Goal: Task Accomplishment & Management: Use online tool/utility

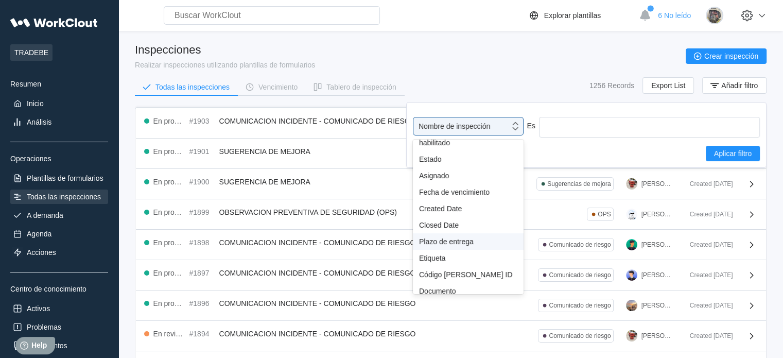
scroll to position [91, 0]
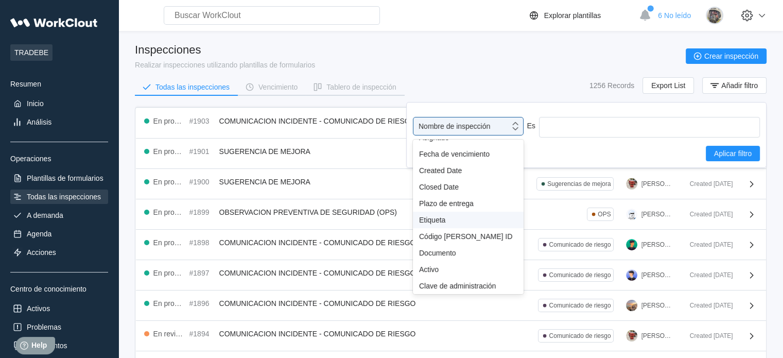
click at [450, 222] on div "Etiqueta" at bounding box center [468, 220] width 98 height 8
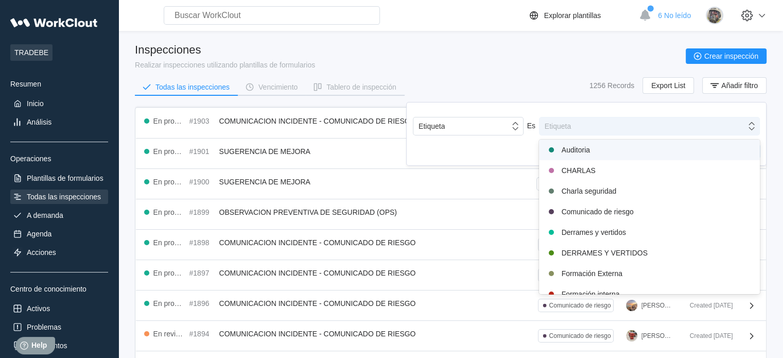
click at [571, 127] on div "Etiqueta" at bounding box center [643, 126] width 207 height 14
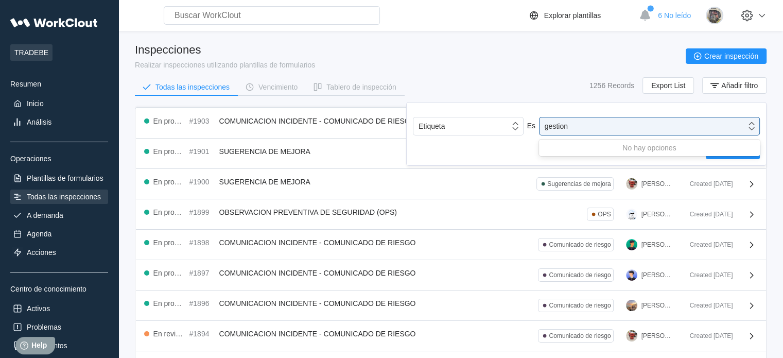
type input "gestion"
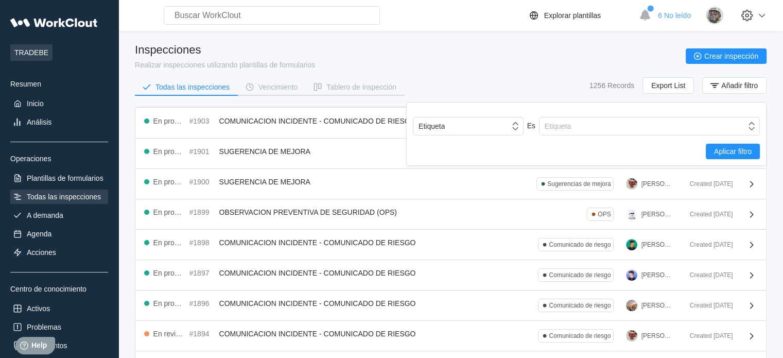
click at [550, 84] on div "Todas las inspecciones Vencimiento Tablero de inspección 1256 Records Export Li…" at bounding box center [451, 90] width 632 height 26
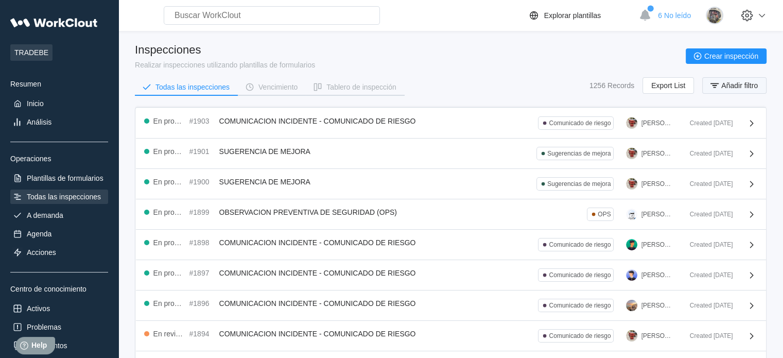
click at [728, 86] on span "Añadir filtro" at bounding box center [740, 85] width 37 height 7
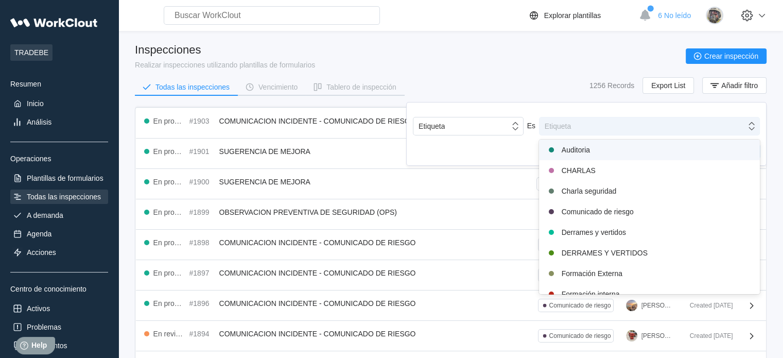
click at [573, 127] on div "Etiqueta" at bounding box center [643, 126] width 207 height 14
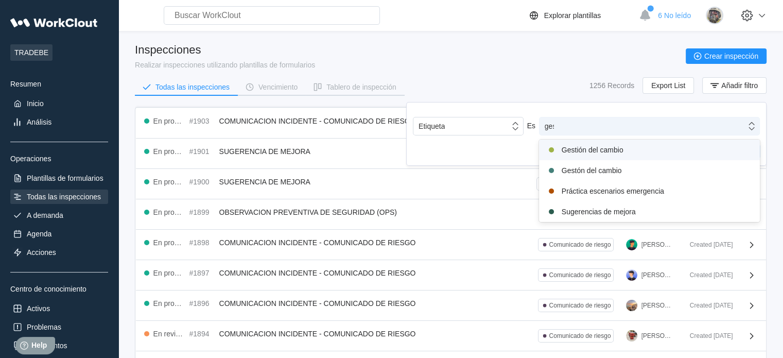
type input "gest"
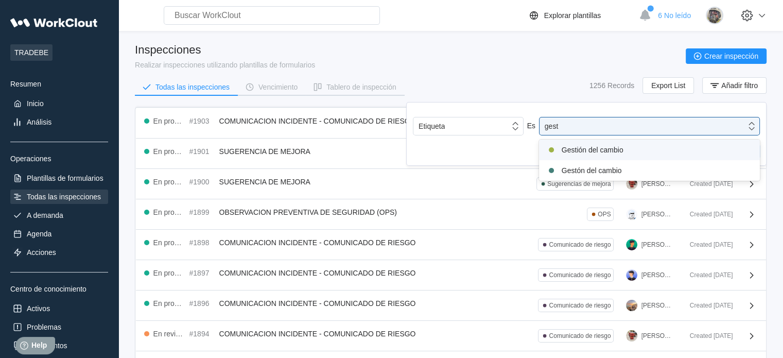
click at [589, 146] on div "Gestión del cambio" at bounding box center [649, 150] width 209 height 12
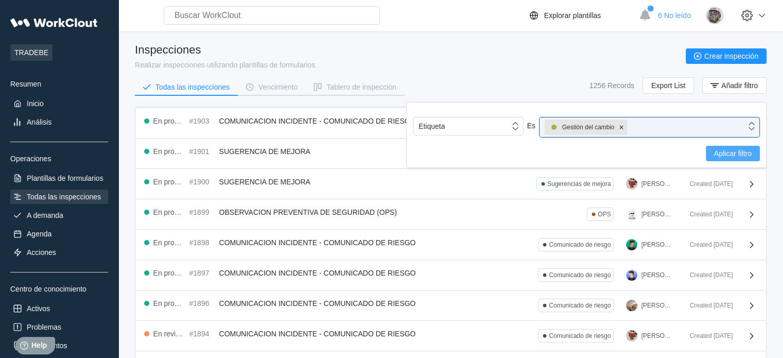
click at [723, 156] on span "Aplicar filtro" at bounding box center [733, 153] width 38 height 7
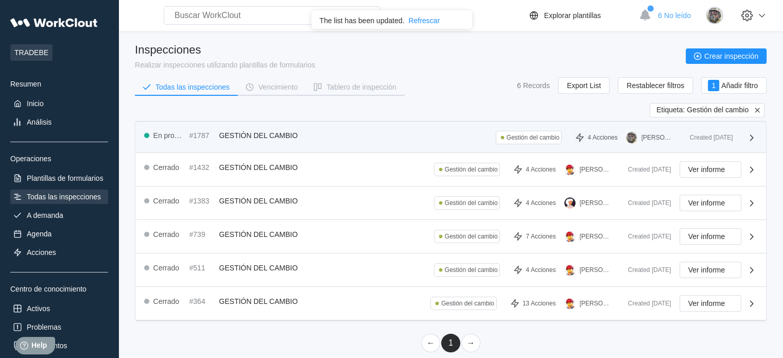
click at [264, 136] on span "GESTIÓN DEL CAMBIO" at bounding box center [258, 135] width 79 height 8
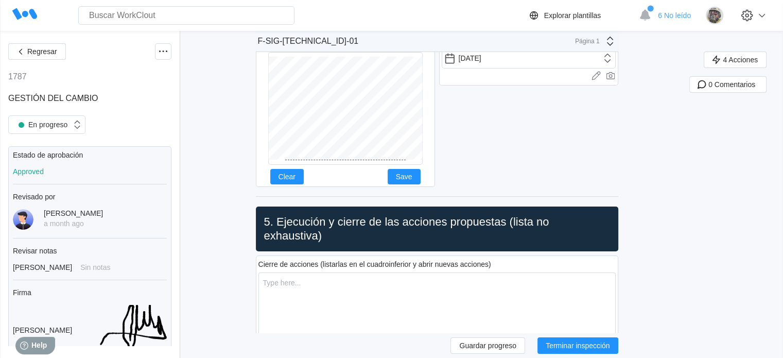
scroll to position [7674, 0]
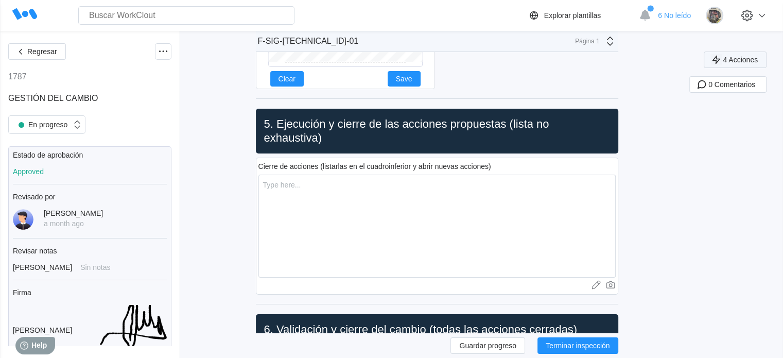
click at [753, 64] on button "4 Acciones" at bounding box center [735, 60] width 63 height 16
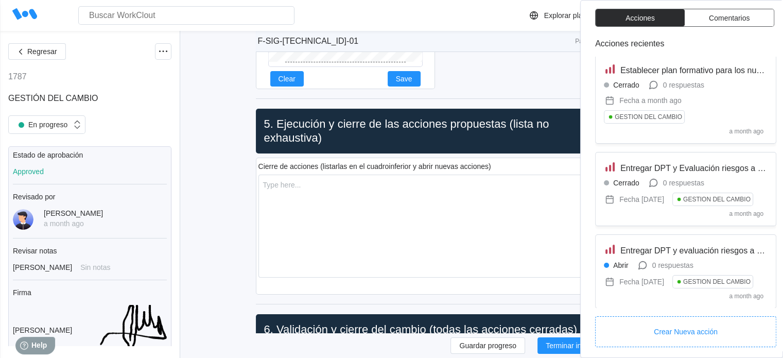
scroll to position [0, 0]
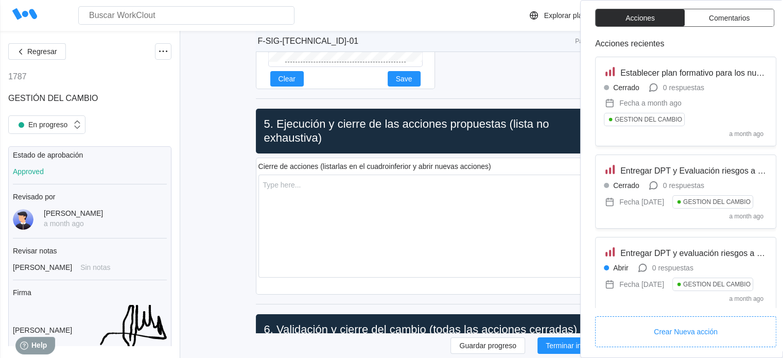
click at [552, 67] on div "Fecha * 04/14/2025 Cargar imágenes o videos a este campo Arrastrar y soltar o C…" at bounding box center [528, 11] width 179 height 160
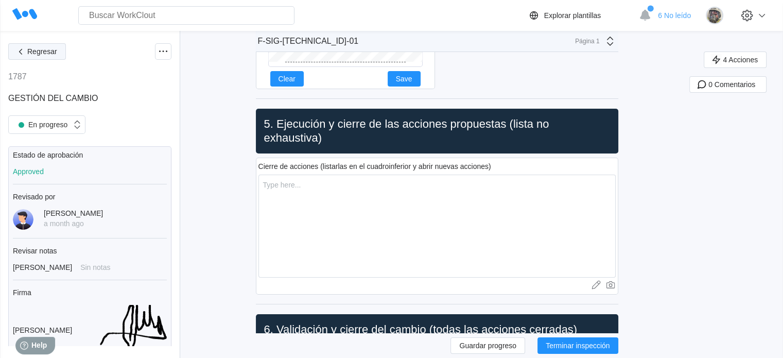
click at [30, 57] on button "Regresar" at bounding box center [37, 51] width 58 height 16
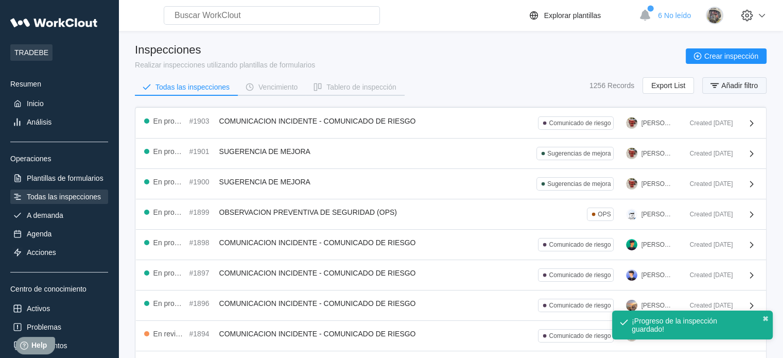
click at [733, 84] on span "Añadir filtro" at bounding box center [740, 85] width 37 height 7
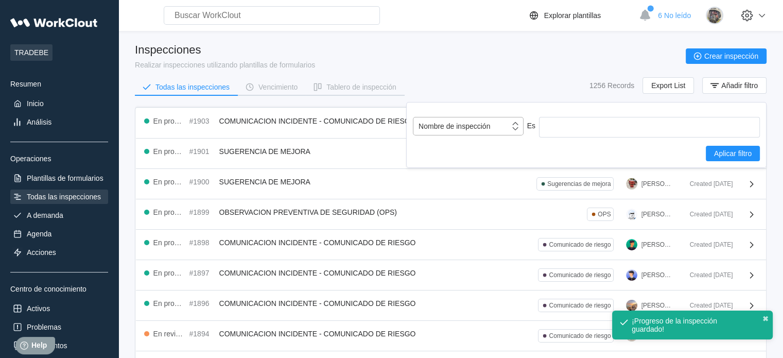
click at [490, 123] on div "Nombre de inspección" at bounding box center [462, 126] width 96 height 14
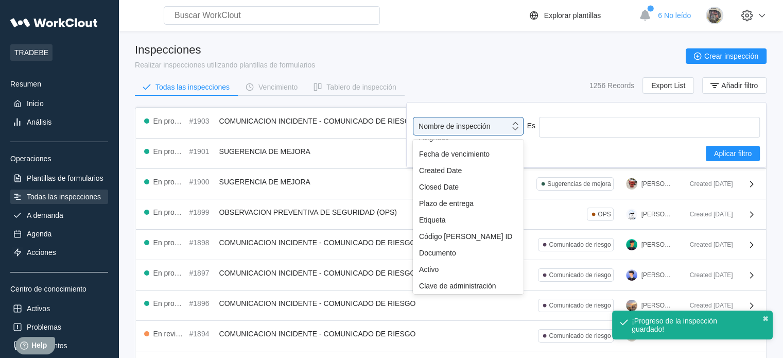
scroll to position [91, 0]
click at [449, 218] on div "Etiqueta" at bounding box center [468, 220] width 98 height 8
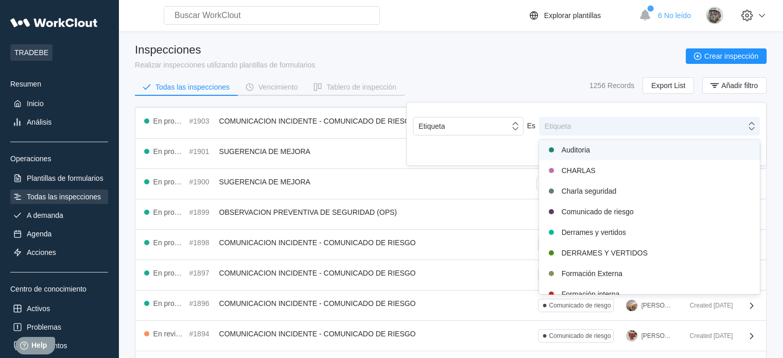
click at [587, 123] on div "Etiqueta" at bounding box center [643, 126] width 207 height 14
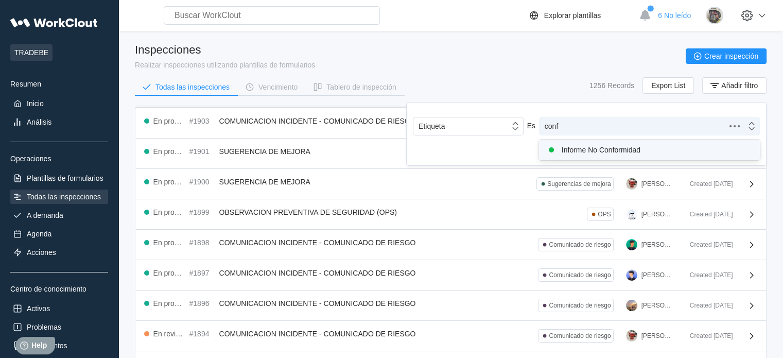
type input "confo"
click at [587, 151] on div "Informe No Conformidad" at bounding box center [649, 150] width 209 height 12
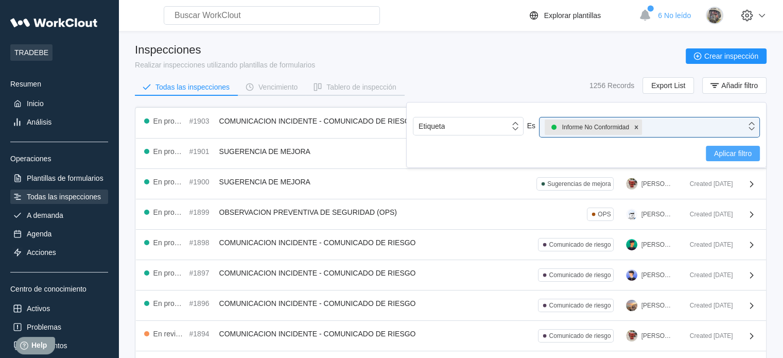
click at [745, 156] on span "Aplicar filtro" at bounding box center [733, 153] width 38 height 7
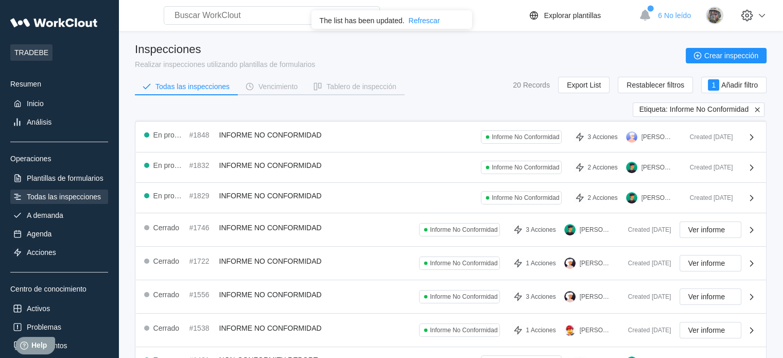
scroll to position [0, 0]
click at [759, 109] on icon at bounding box center [757, 110] width 5 height 5
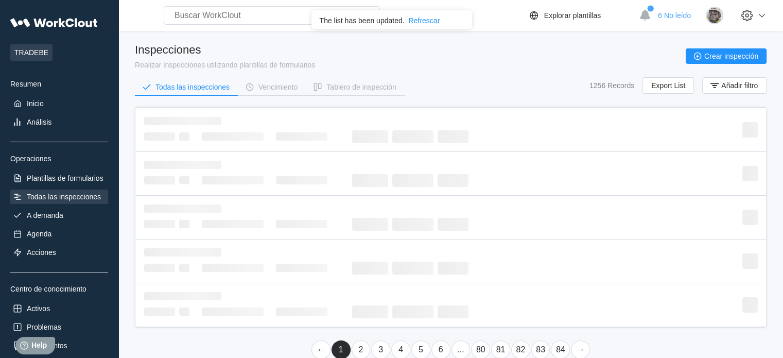
click at [752, 94] on div "Todas las inspecciones Vencimiento Tablero de inspección 1256 Records Export Li…" at bounding box center [451, 90] width 632 height 26
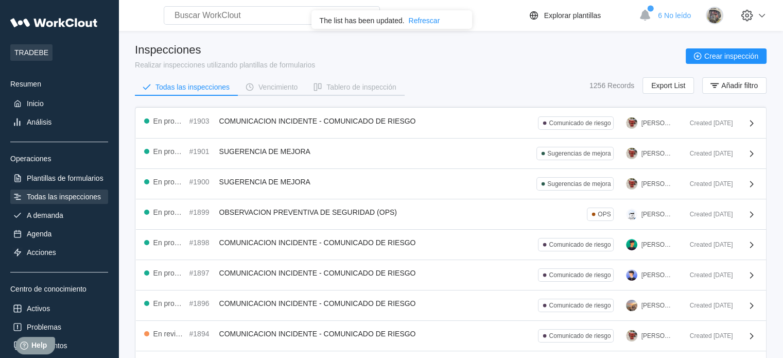
click at [749, 94] on div "1256 Records Export List Añadir filtro" at bounding box center [678, 85] width 177 height 16
click at [749, 89] on span "Añadir filtro" at bounding box center [740, 85] width 37 height 7
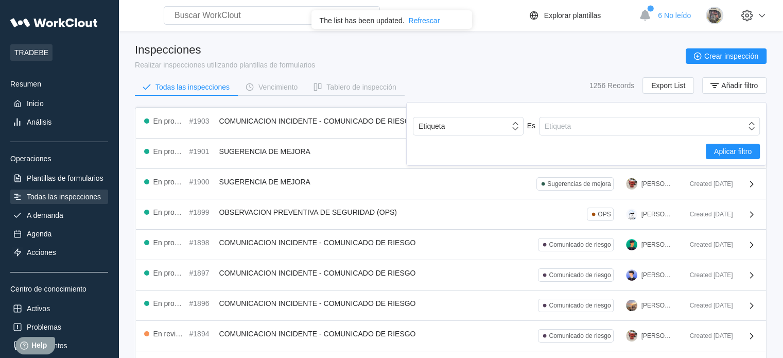
click at [625, 138] on div "Etiqueta Es Etiqueta Aplicar filtro" at bounding box center [586, 138] width 347 height 42
click at [638, 126] on div "Etiqueta" at bounding box center [643, 126] width 207 height 14
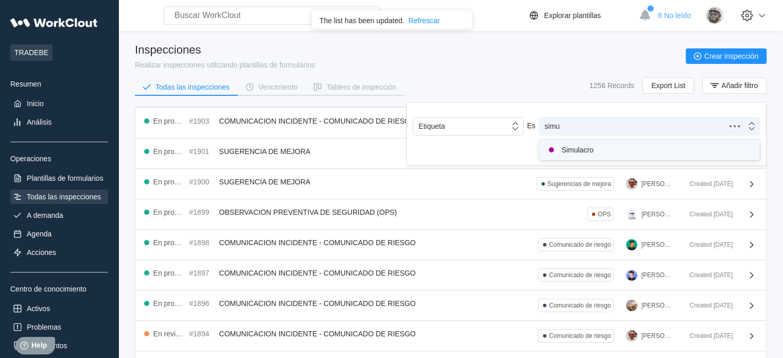
type input "simul"
click at [610, 148] on div "Simulacro" at bounding box center [649, 150] width 209 height 12
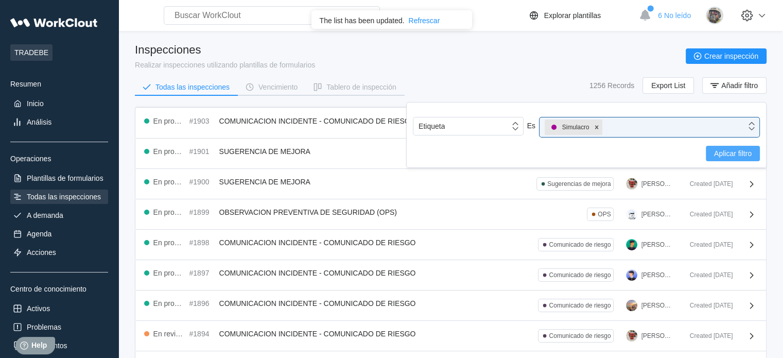
click at [743, 151] on span "Aplicar filtro" at bounding box center [733, 153] width 38 height 7
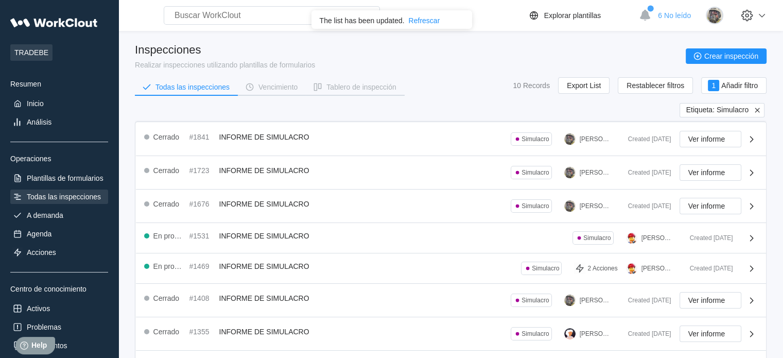
click at [420, 56] on div "Inspecciones Realizar inspecciones utilizando plantillas de formularios Crear i…" at bounding box center [451, 56] width 632 height 26
click at [500, 19] on div "Search for anything... Activos • Empleados • Habilidades • Documentos • Problem…" at bounding box center [325, 15] width 405 height 19
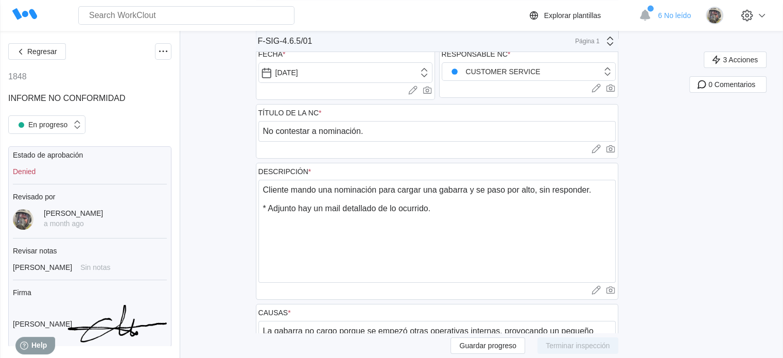
scroll to position [52, 0]
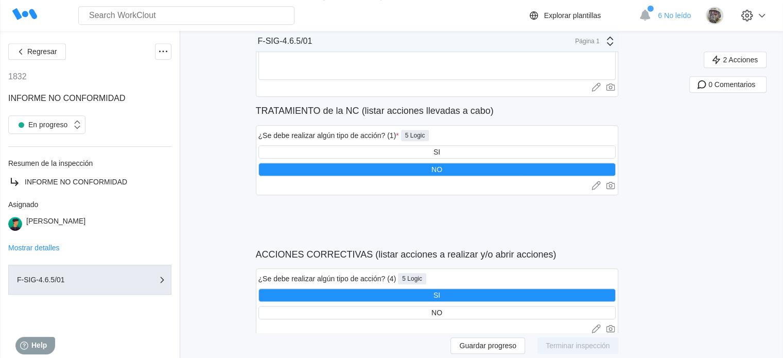
scroll to position [567, 0]
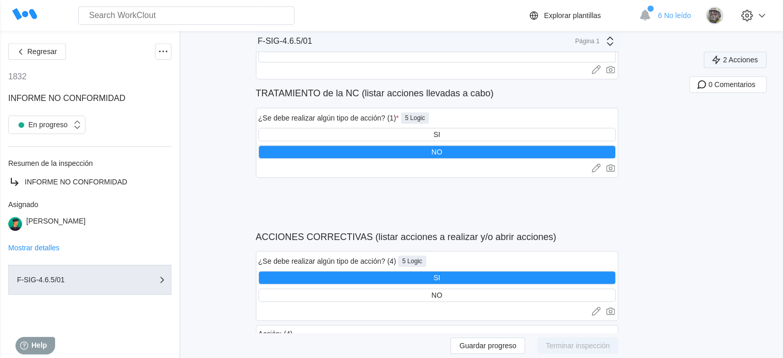
click at [743, 61] on span "2 Acciones" at bounding box center [740, 59] width 35 height 7
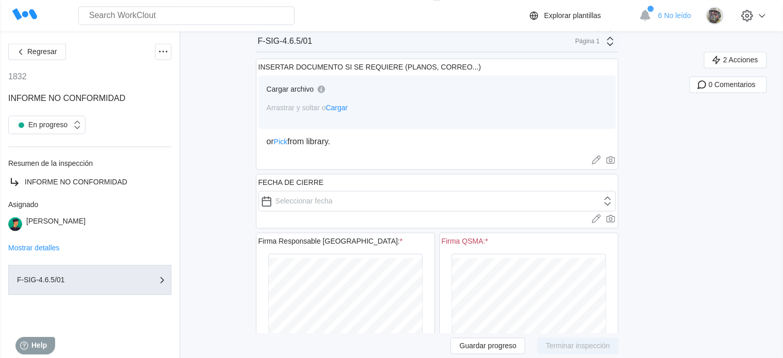
scroll to position [1597, 0]
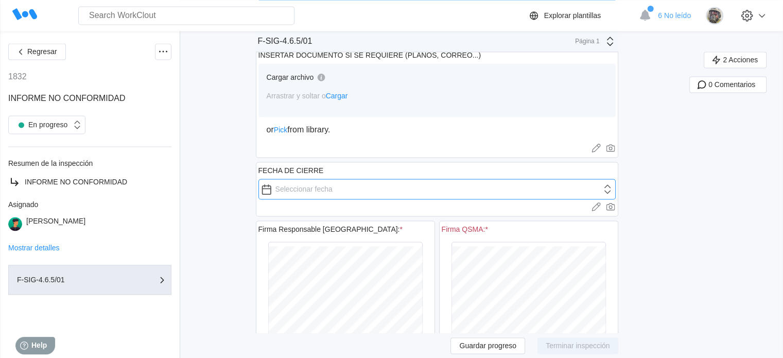
click at [346, 199] on input "text" at bounding box center [437, 189] width 357 height 21
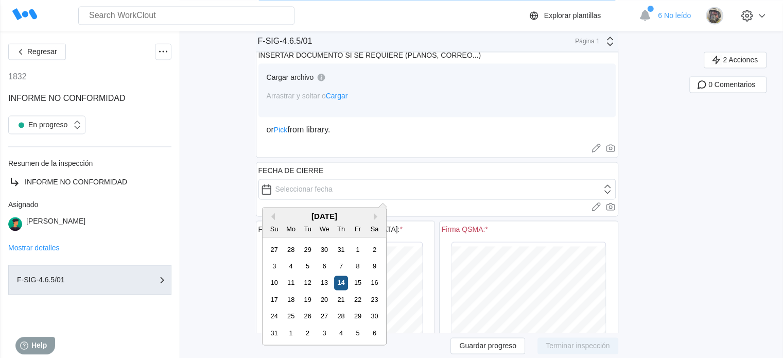
click at [340, 282] on div "14" at bounding box center [341, 283] width 14 height 14
type input "[DATE]"
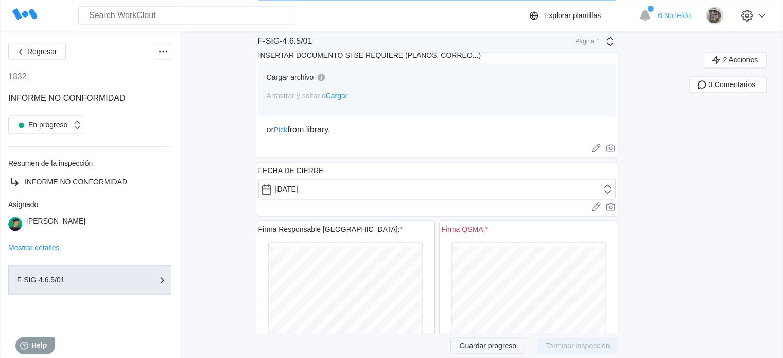
click at [507, 344] on span "Guardar progreso" at bounding box center [487, 345] width 57 height 7
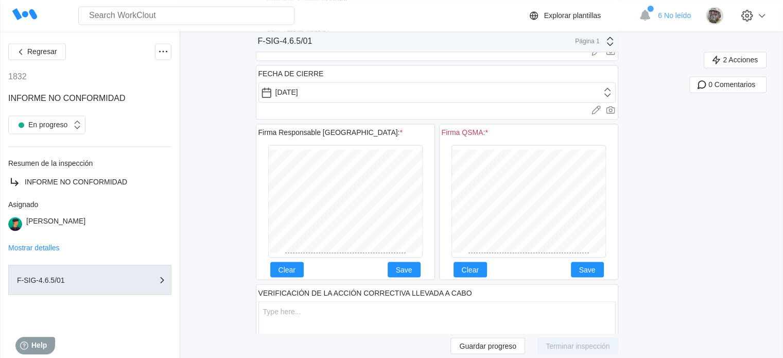
scroll to position [1711, 0]
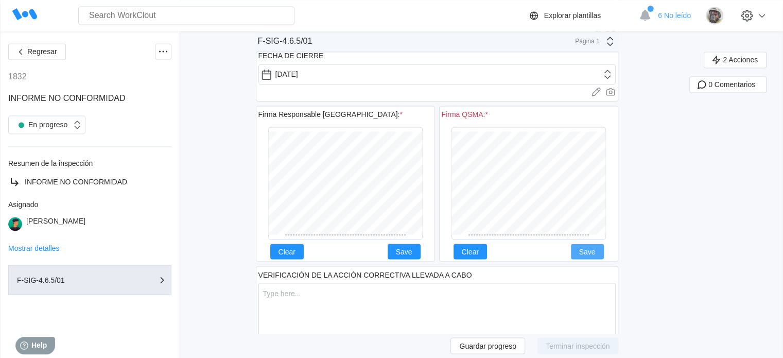
click at [604, 253] on button "Save" at bounding box center [587, 251] width 33 height 15
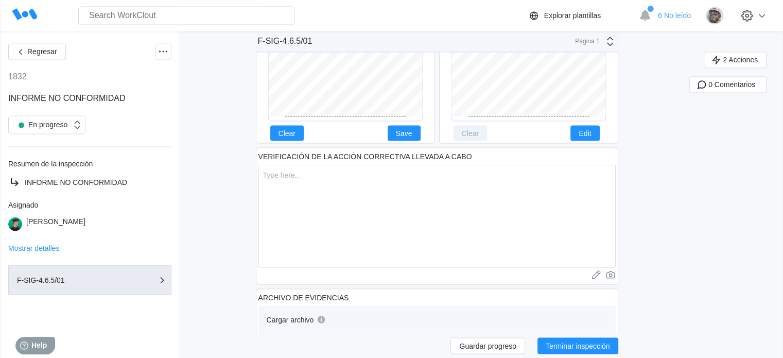
scroll to position [1917, 0]
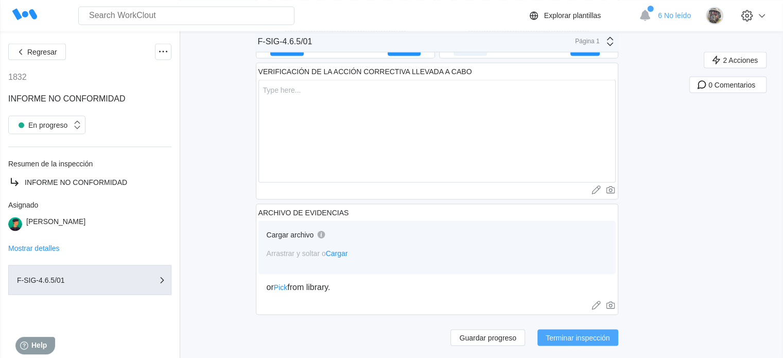
click at [586, 335] on span "Terminar inspección" at bounding box center [578, 337] width 64 height 7
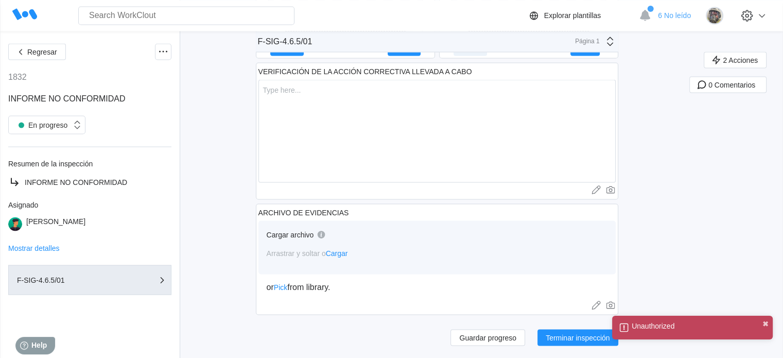
click at [766, 327] on button "✖" at bounding box center [766, 324] width 6 height 8
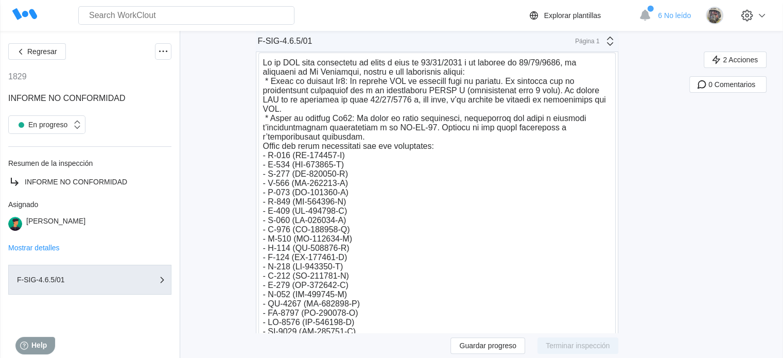
scroll to position [258, 0]
